Goal: Find specific page/section: Find specific page/section

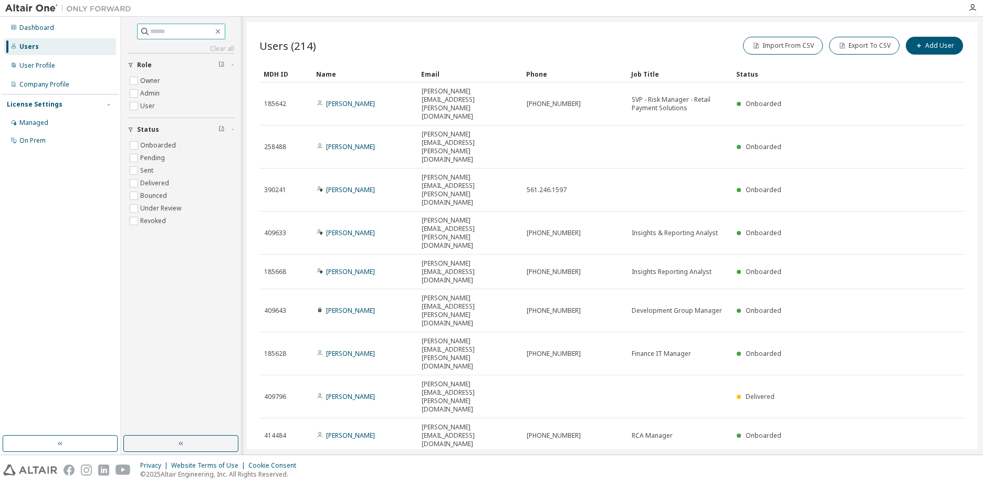
click at [151, 35] on input "text" at bounding box center [181, 31] width 63 height 11
type input "******"
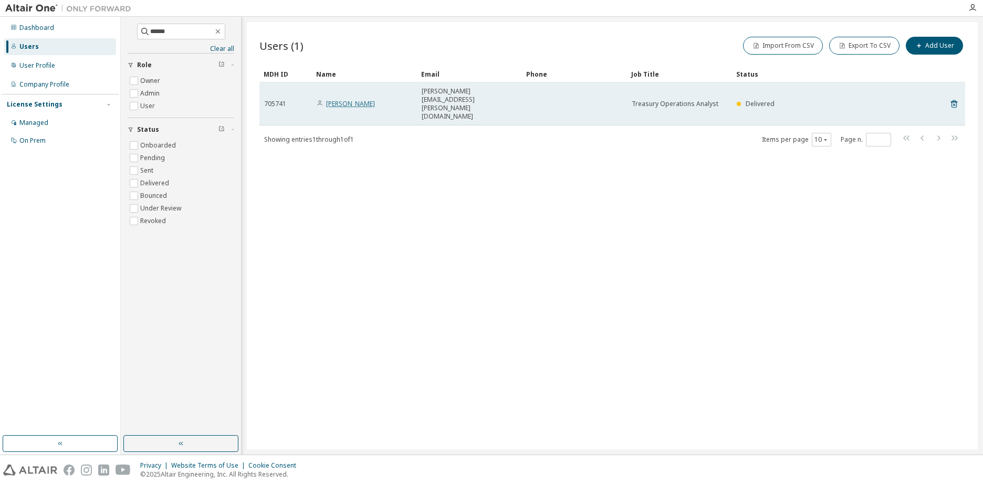
click at [346, 99] on link "Bryant Meza" at bounding box center [350, 103] width 49 height 9
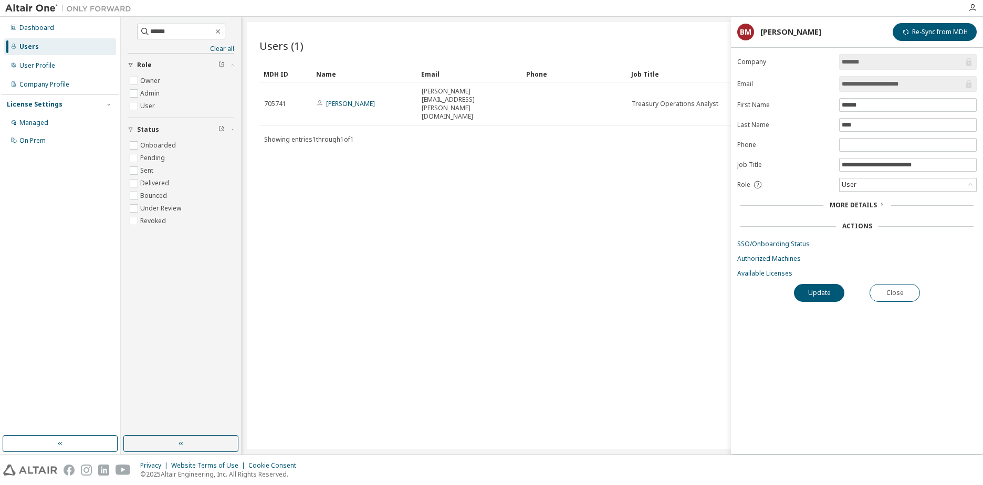
click at [866, 205] on span "More Details" at bounding box center [853, 205] width 47 height 9
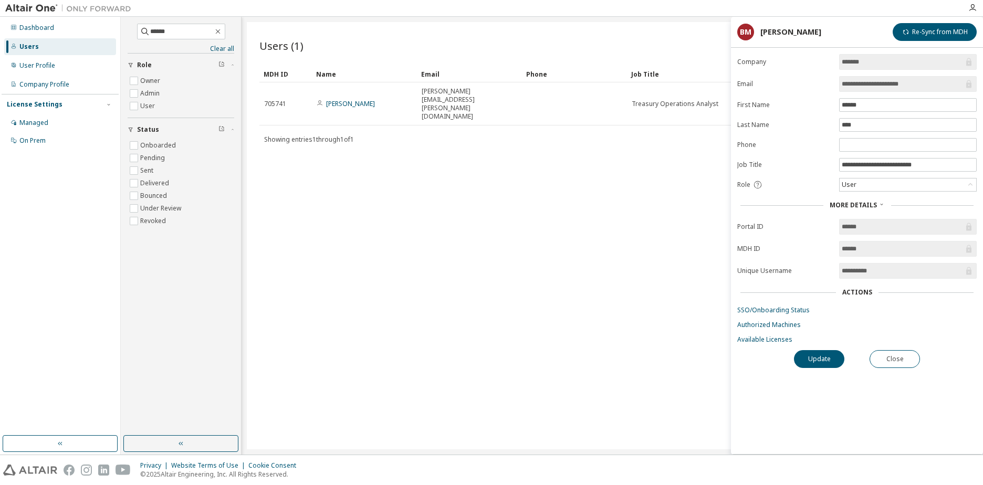
click at [866, 205] on span "More Details" at bounding box center [853, 205] width 47 height 9
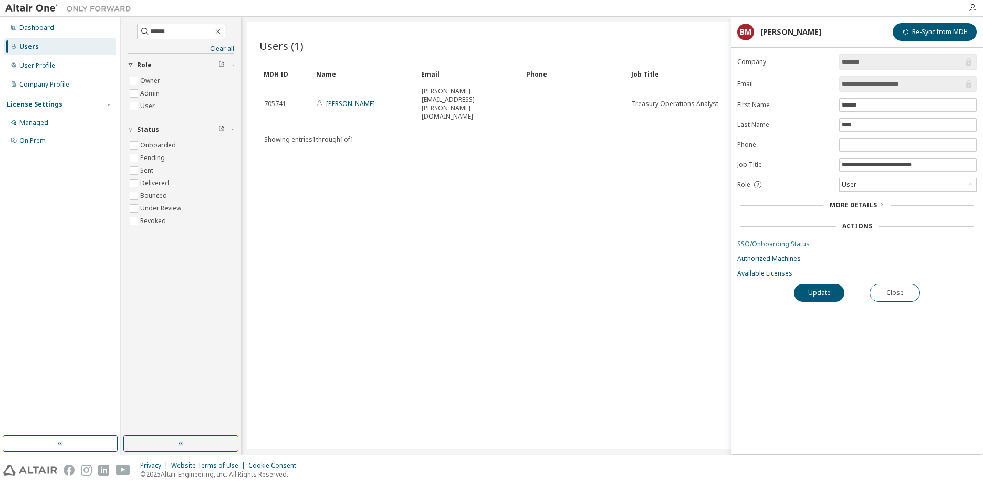
click at [801, 243] on link "SSO/Onboarding Status" at bounding box center [858, 244] width 240 height 8
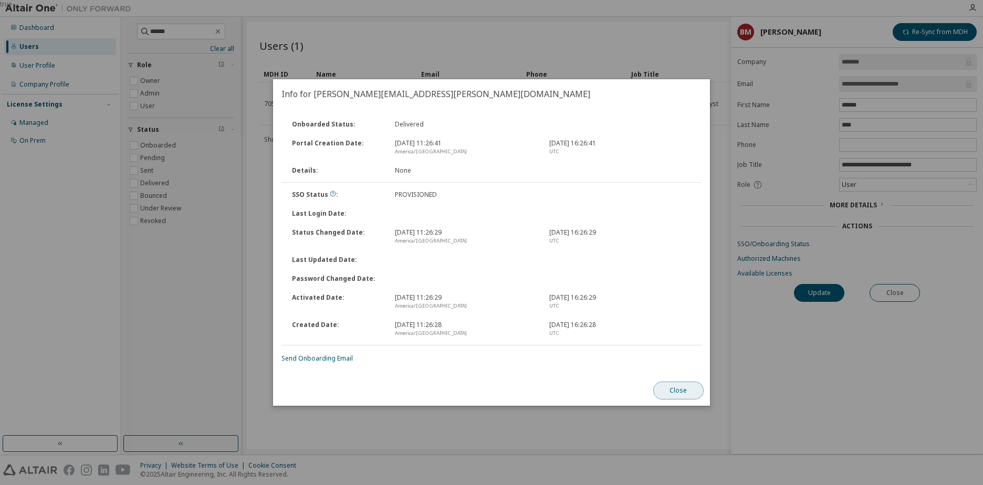
click at [690, 394] on button "Close" at bounding box center [679, 391] width 50 height 18
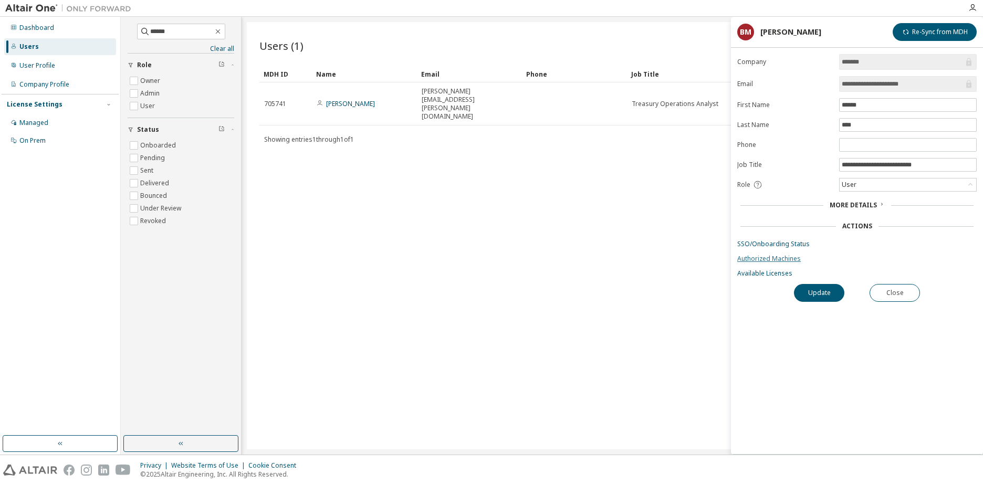
click at [749, 256] on link "Authorized Machines" at bounding box center [858, 259] width 240 height 8
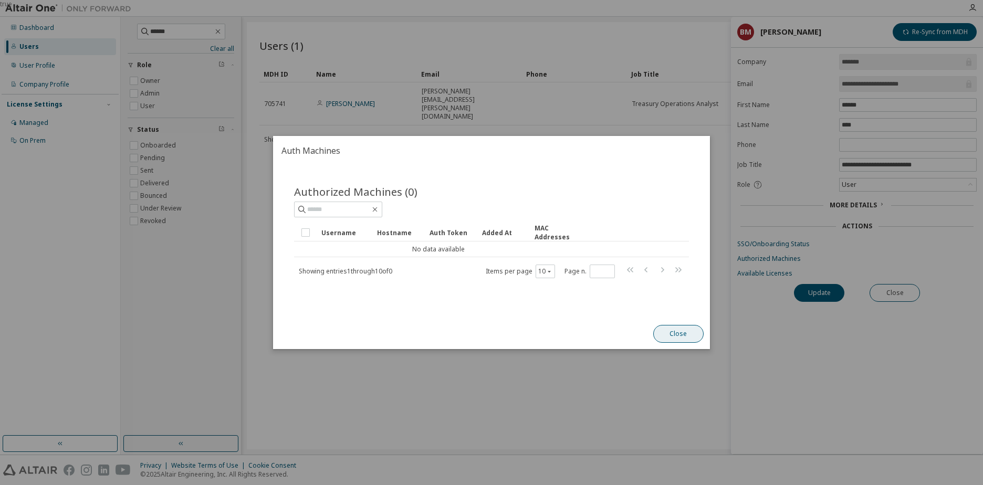
click at [679, 329] on button "Close" at bounding box center [679, 334] width 50 height 18
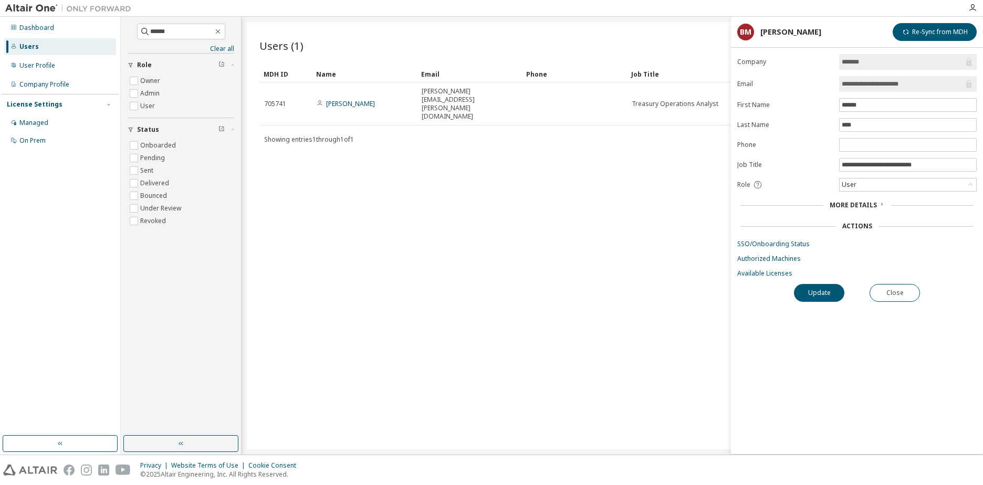
click at [595, 306] on div "Users (1) Import From CSV Export To CSV Add User Clear Load Save Save As Field …" at bounding box center [612, 236] width 731 height 428
click at [905, 291] on button "Close" at bounding box center [895, 293] width 50 height 18
